Goal: Task Accomplishment & Management: Use online tool/utility

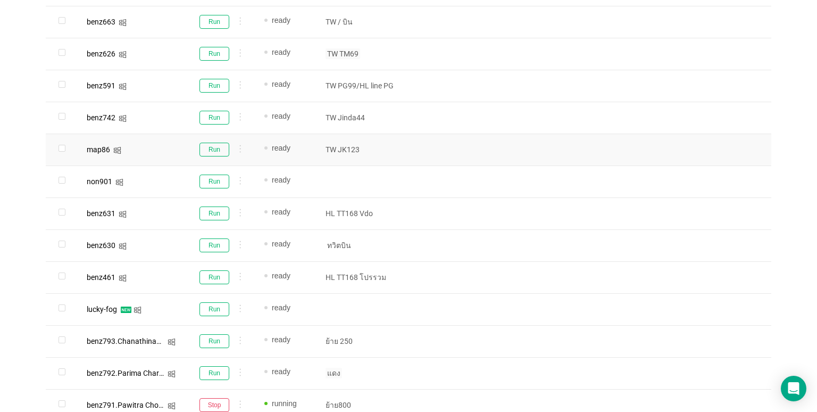
scroll to position [542, 0]
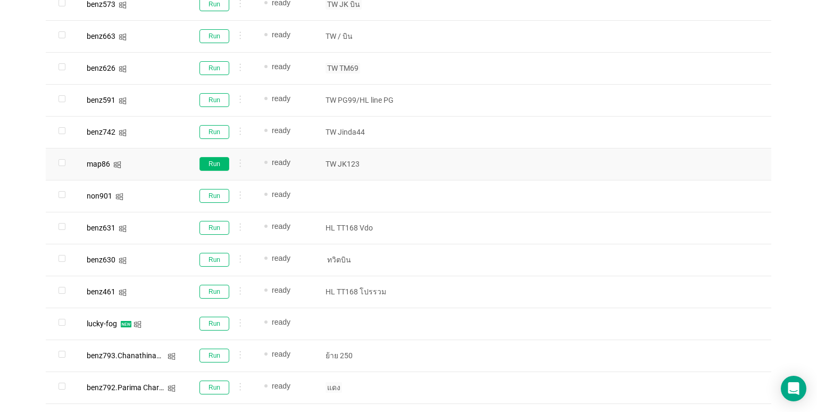
click at [213, 163] on button "Run" at bounding box center [214, 164] width 30 height 14
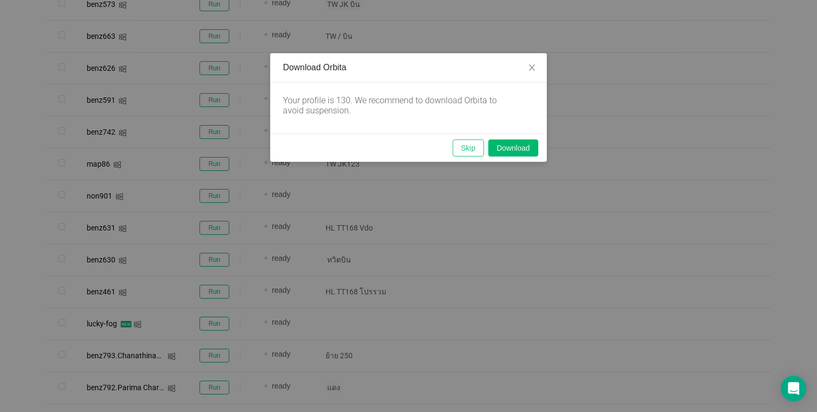
click at [462, 149] on button "Skip" at bounding box center [468, 147] width 31 height 17
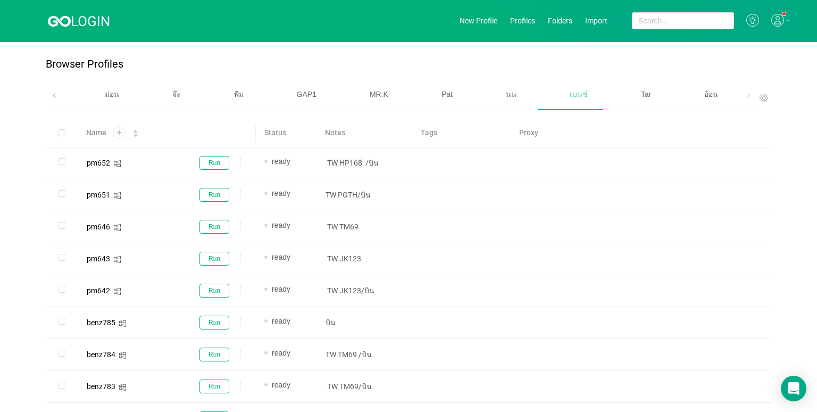
scroll to position [0, 0]
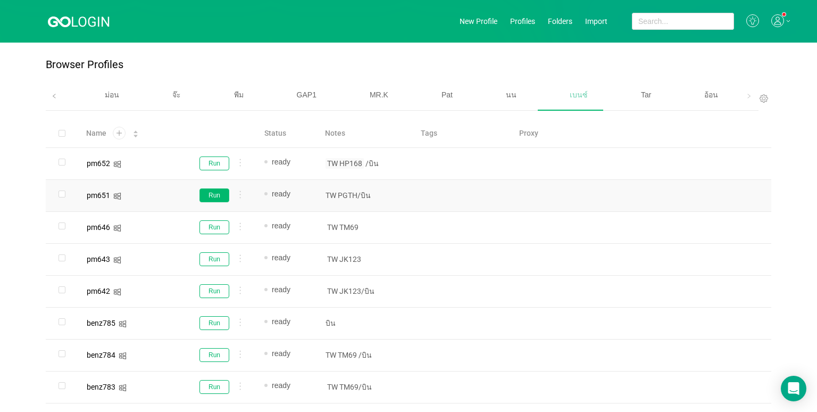
click at [220, 195] on button "Run" at bounding box center [214, 195] width 30 height 14
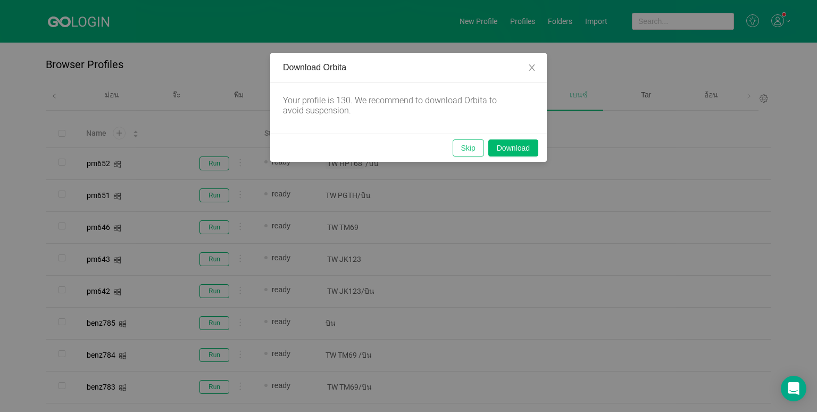
click at [461, 153] on button "Skip" at bounding box center [468, 147] width 31 height 17
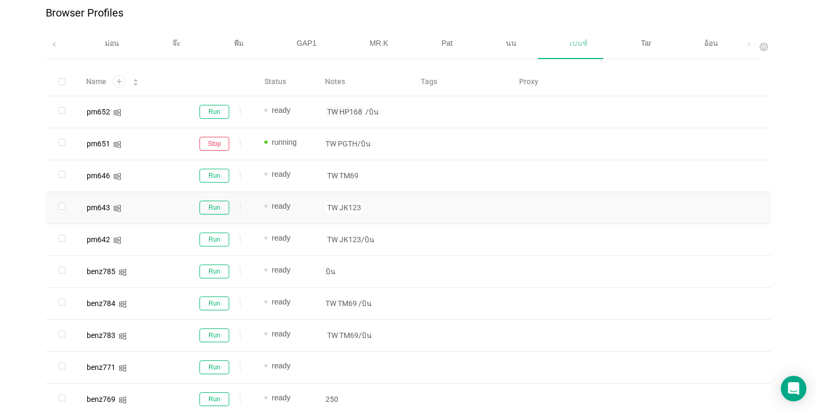
scroll to position [53, 0]
click at [205, 279] on td "Run" at bounding box center [220, 270] width 72 height 32
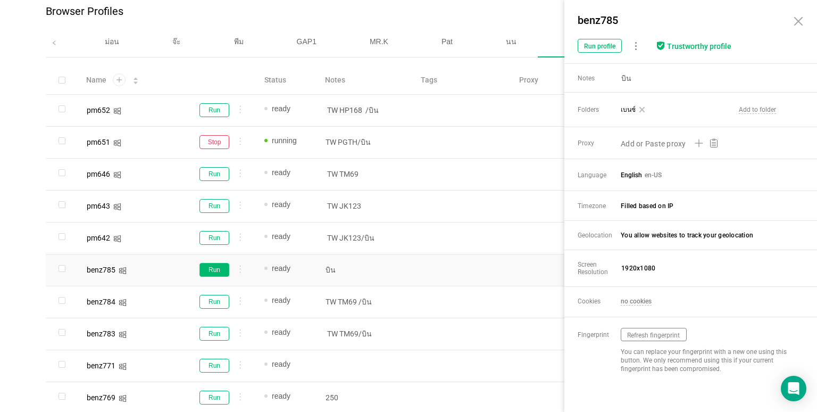
click at [216, 271] on button "Run" at bounding box center [214, 270] width 30 height 14
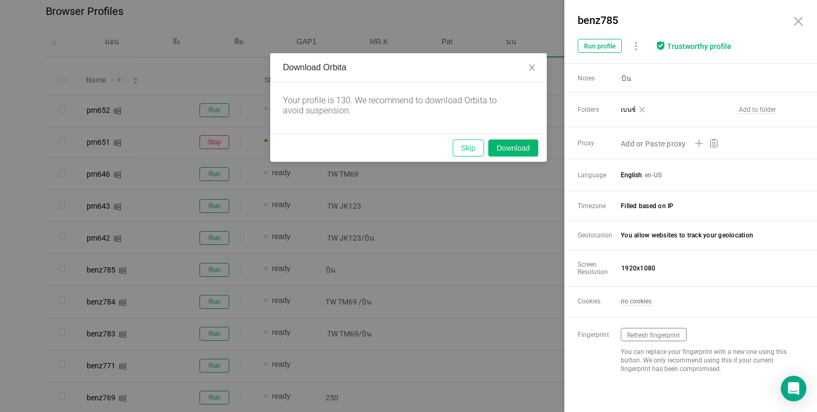
click at [463, 143] on button "Skip" at bounding box center [468, 147] width 31 height 17
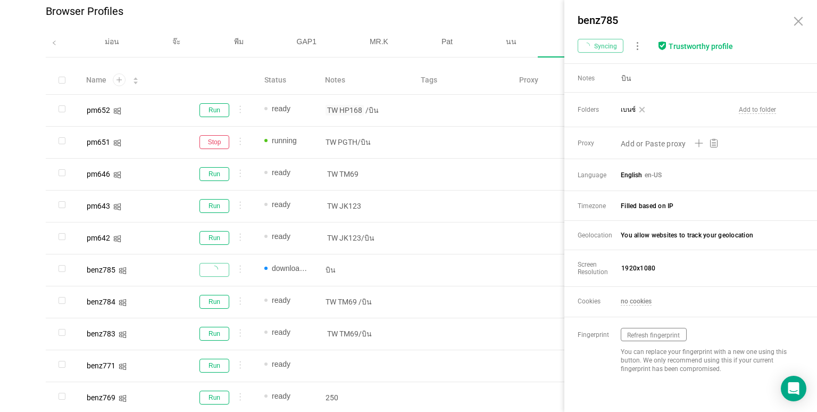
click at [800, 18] on icon at bounding box center [798, 21] width 13 height 13
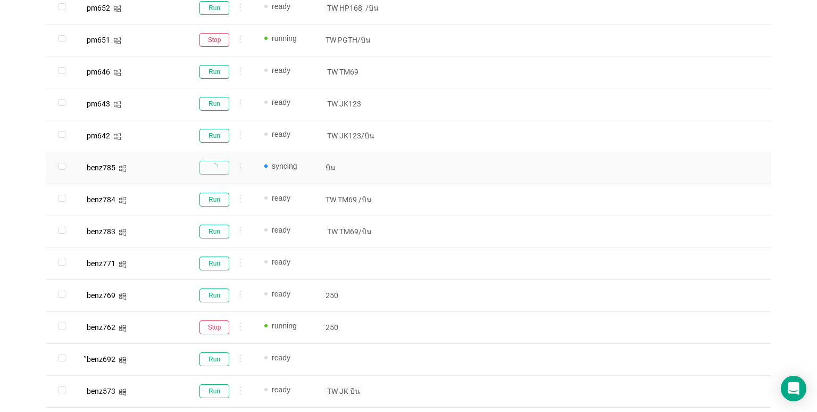
scroll to position [160, 0]
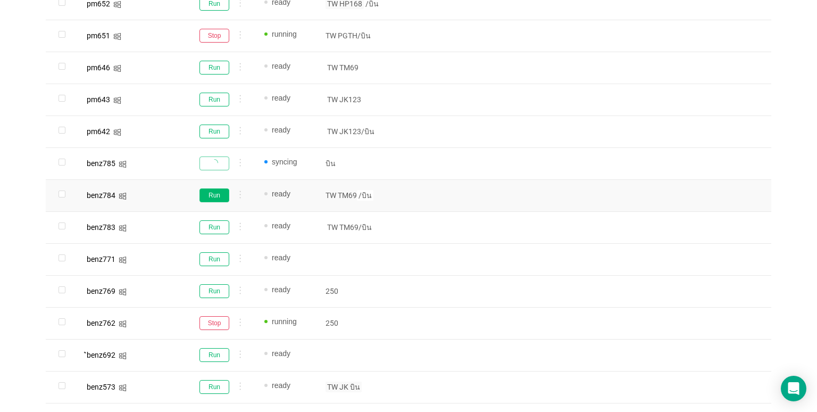
click at [211, 196] on button "Run" at bounding box center [214, 195] width 30 height 14
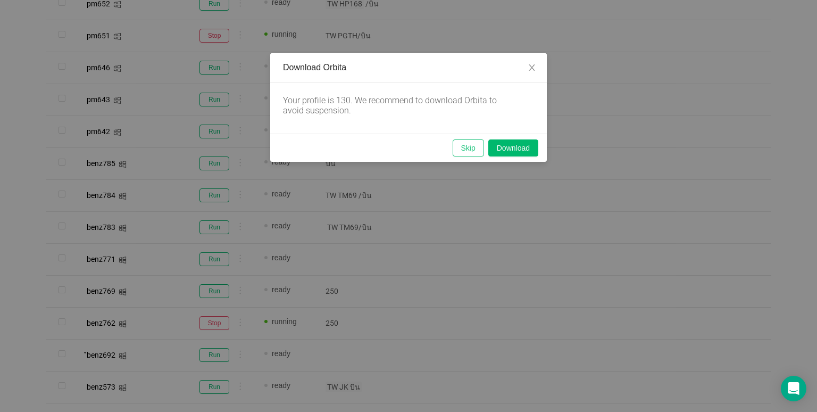
click at [475, 144] on button "Skip" at bounding box center [468, 147] width 31 height 17
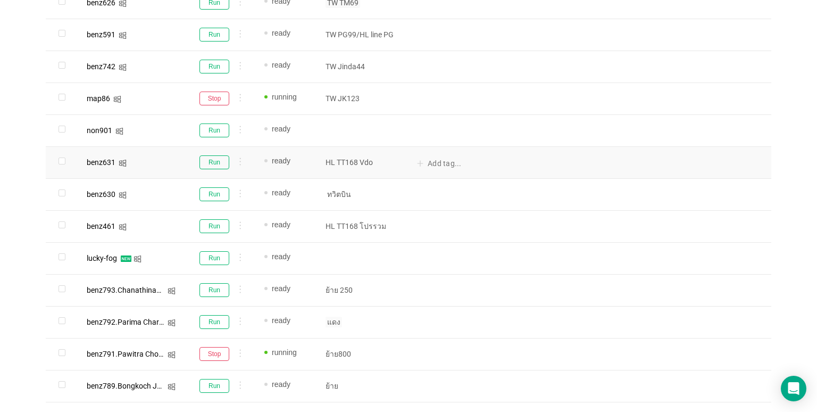
scroll to position [648, 0]
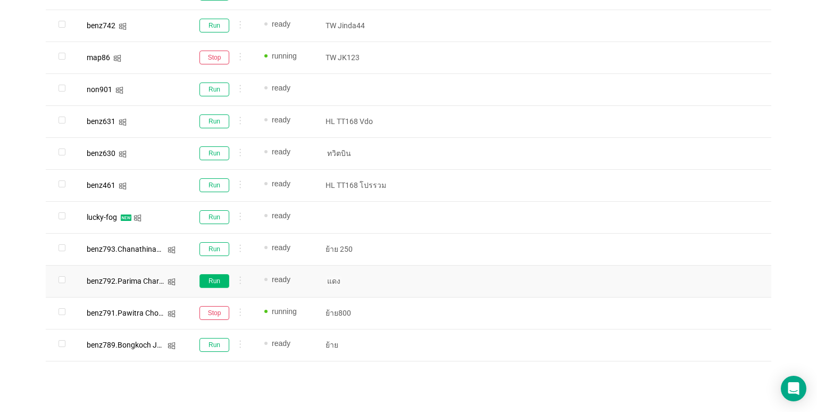
click at [219, 281] on button "Run" at bounding box center [214, 281] width 30 height 14
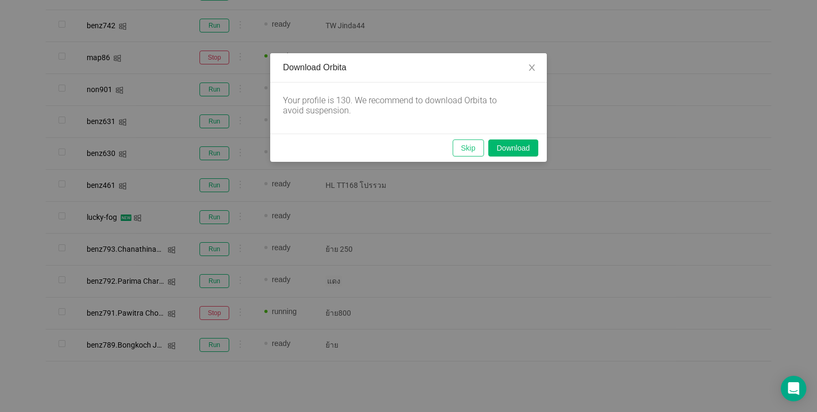
drag, startPoint x: 469, startPoint y: 149, endPoint x: 479, endPoint y: 239, distance: 91.0
click at [469, 149] on button "Skip" at bounding box center [468, 147] width 31 height 17
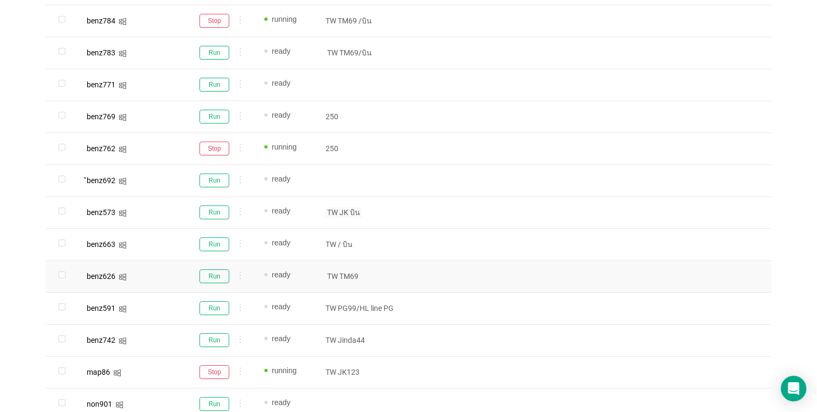
scroll to position [329, 0]
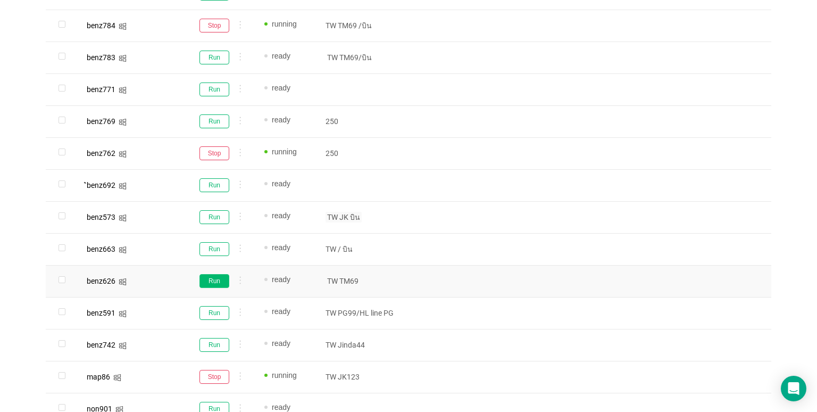
click at [206, 275] on button "Run" at bounding box center [214, 281] width 30 height 14
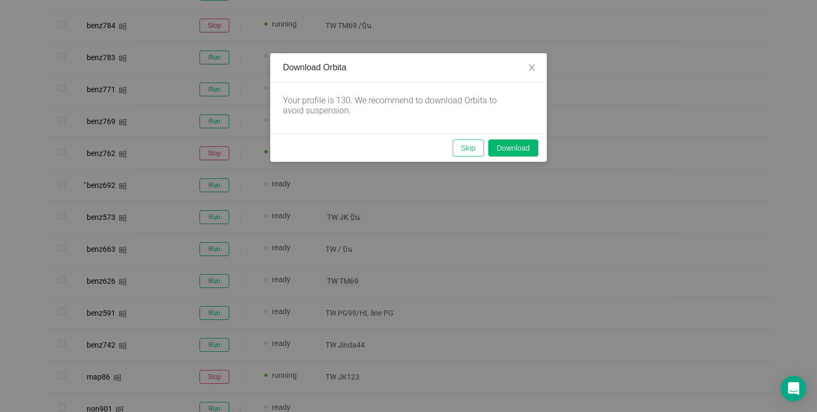
click at [453, 148] on button "Skip" at bounding box center [468, 147] width 31 height 17
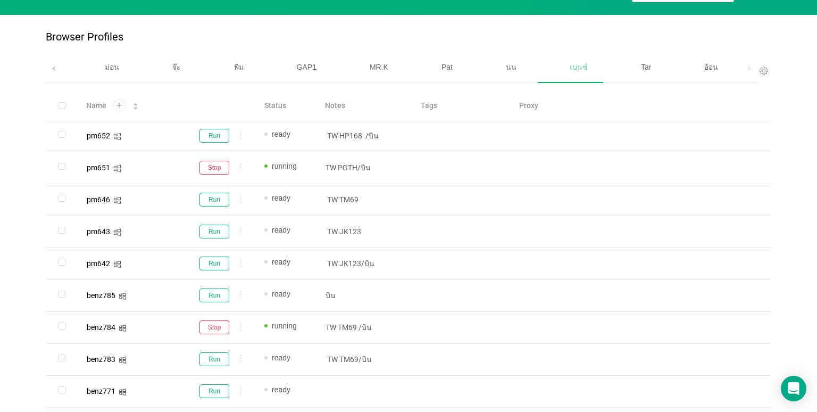
scroll to position [10, 0]
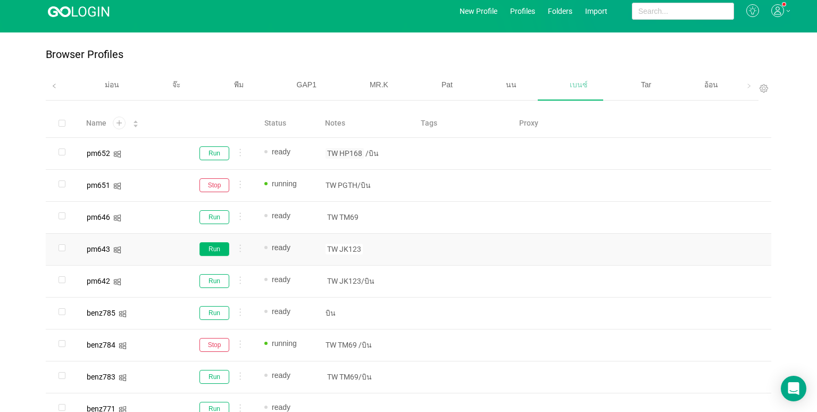
click at [214, 247] on button "Run" at bounding box center [214, 249] width 30 height 14
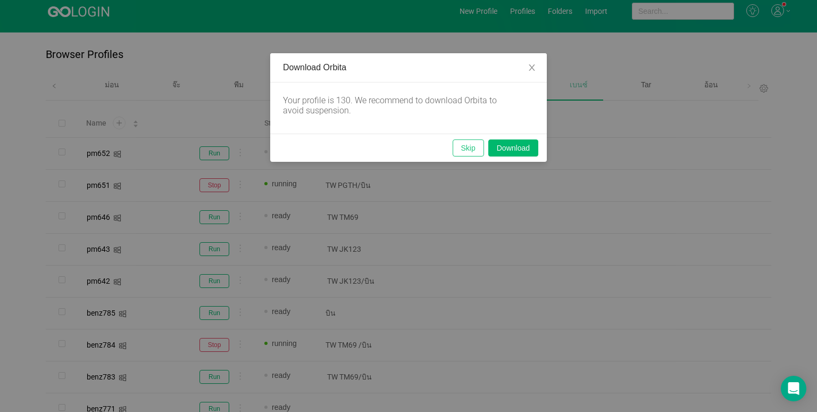
click at [466, 148] on button "Skip" at bounding box center [468, 147] width 31 height 17
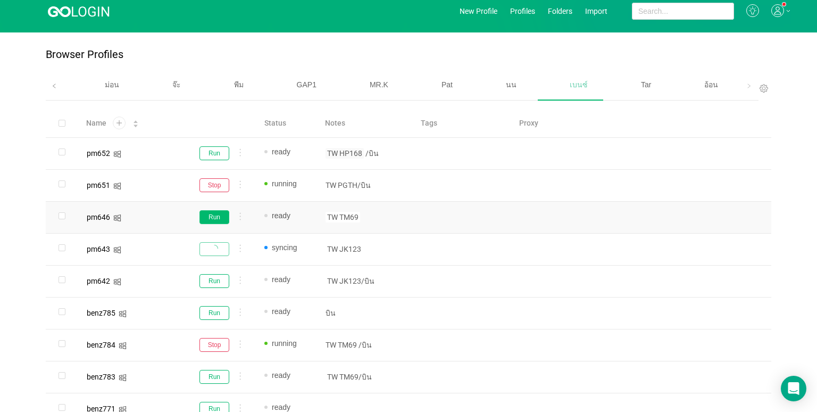
click at [214, 212] on button "Run" at bounding box center [214, 217] width 30 height 14
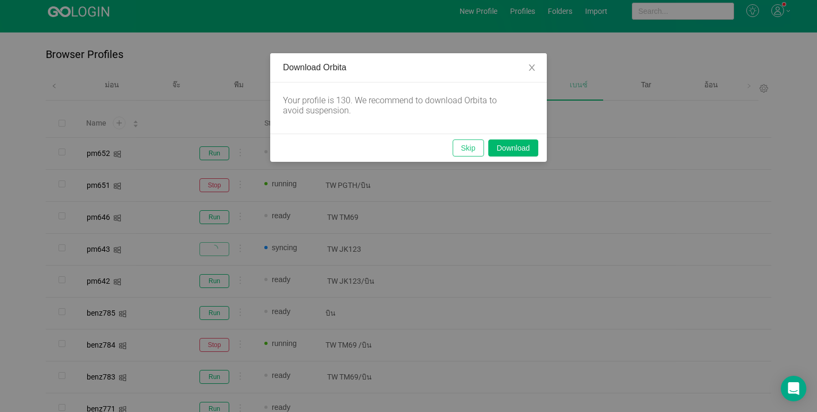
click at [467, 143] on button "Skip" at bounding box center [468, 147] width 31 height 17
